Goal: Obtain resource: Download file/media

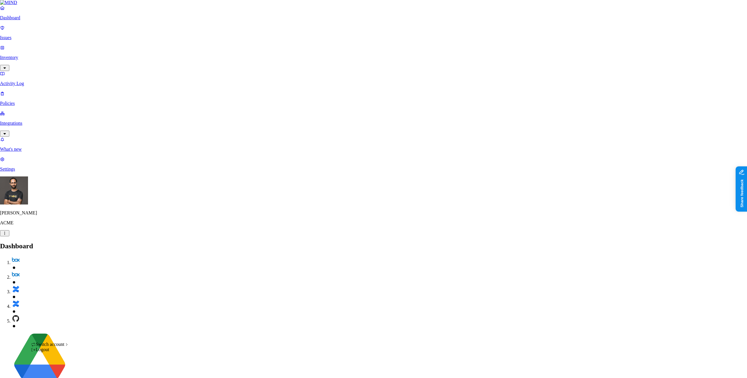
click at [103, 357] on span "National Geographic" at bounding box center [98, 359] width 39 height 5
